Goal: Check status: Check status

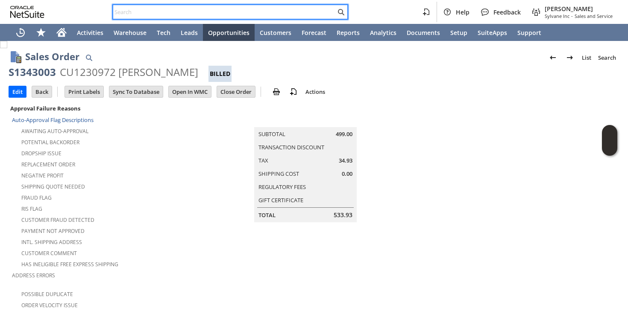
scroll to position [465, 0]
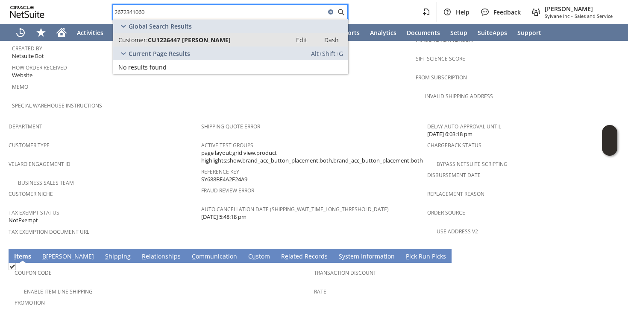
type input "2672341060"
click at [197, 36] on span "CU1226447 carolyn helt" at bounding box center [189, 40] width 83 height 8
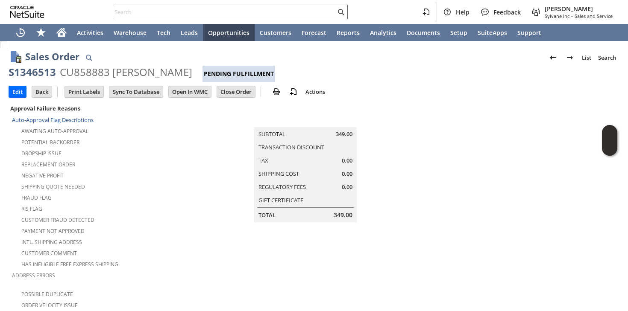
click at [185, 8] on input "text" at bounding box center [224, 12] width 223 height 10
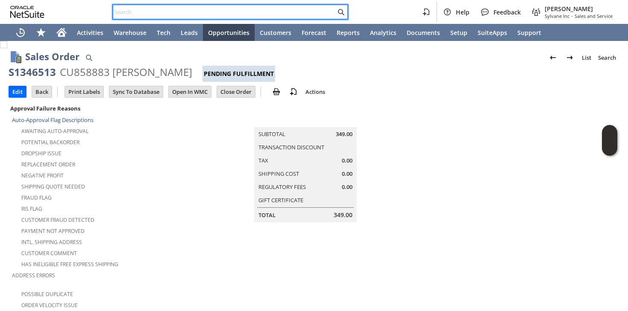
paste input "carolyn"
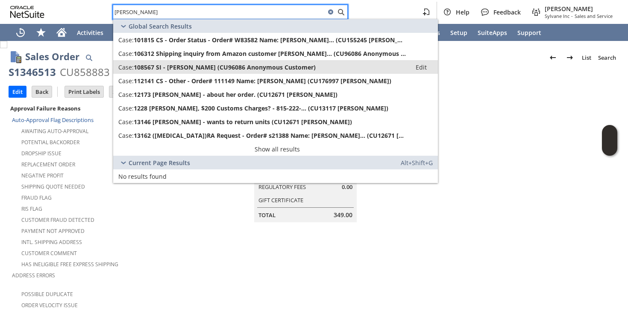
type input "carolyn"
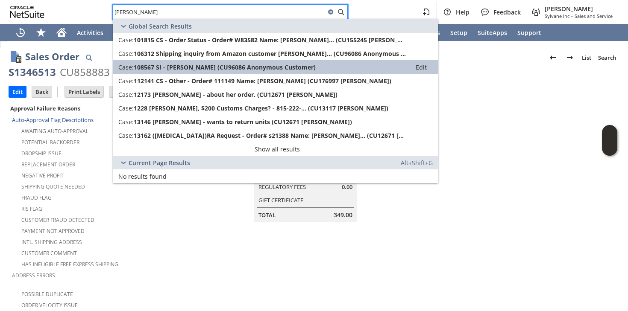
click at [173, 64] on span "108567 SI - Carolyne Lane (CU96086 Anonymous Customer)" at bounding box center [225, 67] width 182 height 8
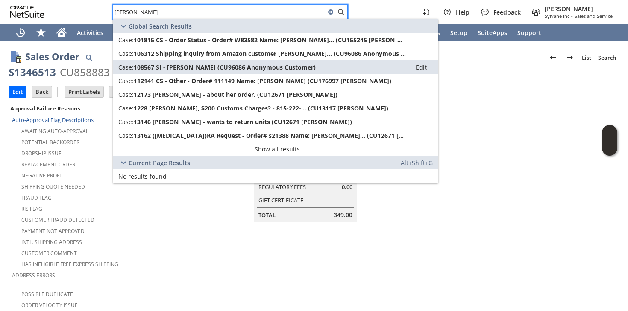
click at [152, 15] on input "carolyn" at bounding box center [219, 12] width 212 height 10
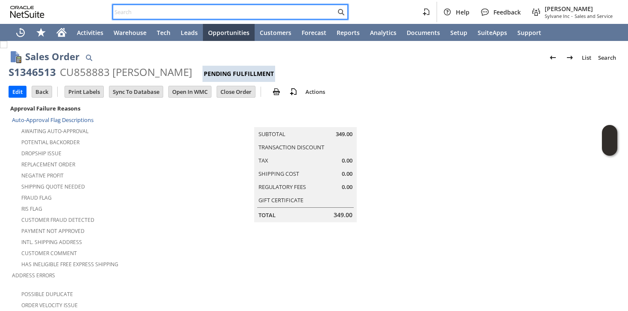
type input "W"
click at [149, 8] on input "S" at bounding box center [219, 12] width 212 height 10
paste input "carolyn"
type input "carolyn"
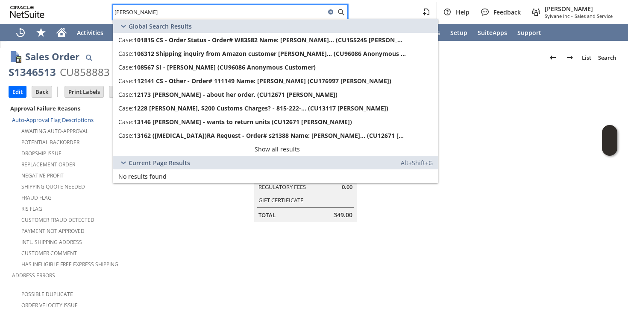
click at [147, 12] on input "carolyn" at bounding box center [219, 12] width 212 height 10
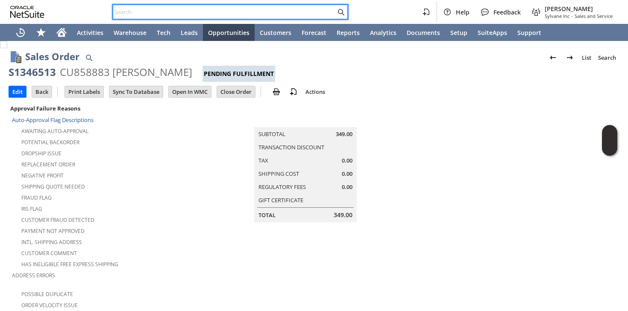
paste input "9197410203"
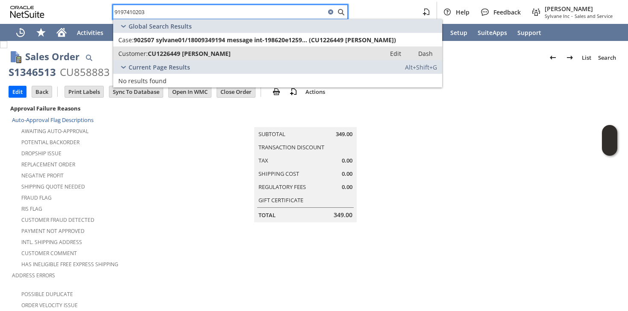
type input "9197410203"
click at [201, 54] on span "CU1226449 [PERSON_NAME]" at bounding box center [189, 54] width 83 height 8
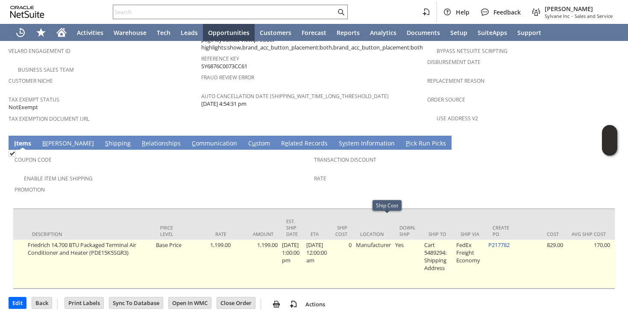
scroll to position [0, 376]
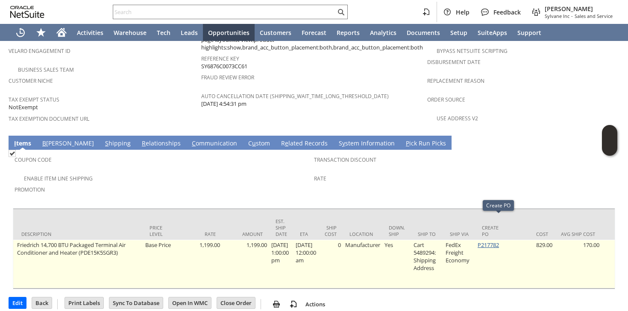
click at [495, 241] on link "P217782" at bounding box center [488, 245] width 21 height 8
